Goal: Register for event/course

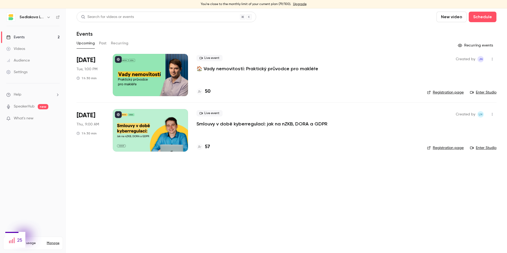
click at [223, 125] on p "Smlouvy v době kyberregulací: jak na nZKB, DORA a GDPR" at bounding box center [261, 124] width 131 height 6
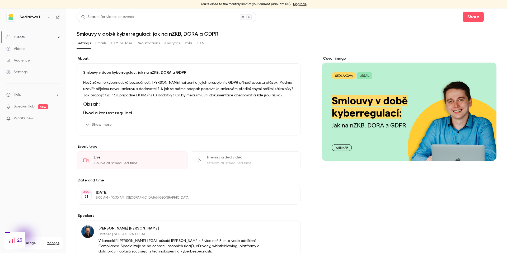
click at [152, 43] on button "Registrations" at bounding box center [147, 43] width 23 height 8
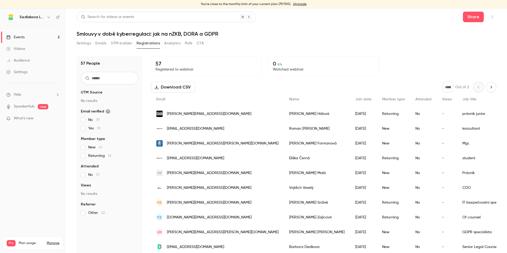
click at [101, 154] on span "Returning 16" at bounding box center [99, 155] width 23 height 5
